Goal: Information Seeking & Learning: Learn about a topic

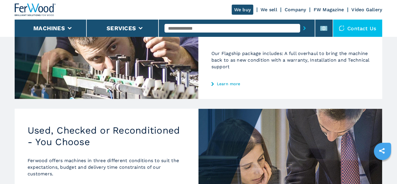
click at [189, 32] on input "text" at bounding box center [232, 28] width 135 height 9
type input "******"
click at [300, 22] on button "submit-button" at bounding box center [304, 28] width 9 height 13
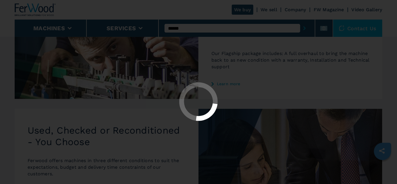
click at [189, 32] on div at bounding box center [198, 92] width 397 height 184
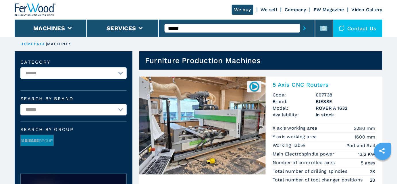
click at [310, 87] on h2 "5 Axis CNC Routers" at bounding box center [324, 84] width 103 height 7
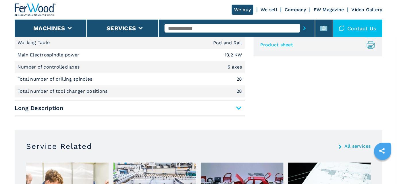
scroll to position [285, 0]
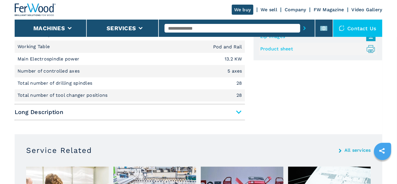
click at [230, 111] on span "Long Description" at bounding box center [130, 112] width 230 height 10
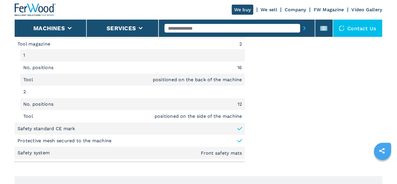
scroll to position [808, 0]
